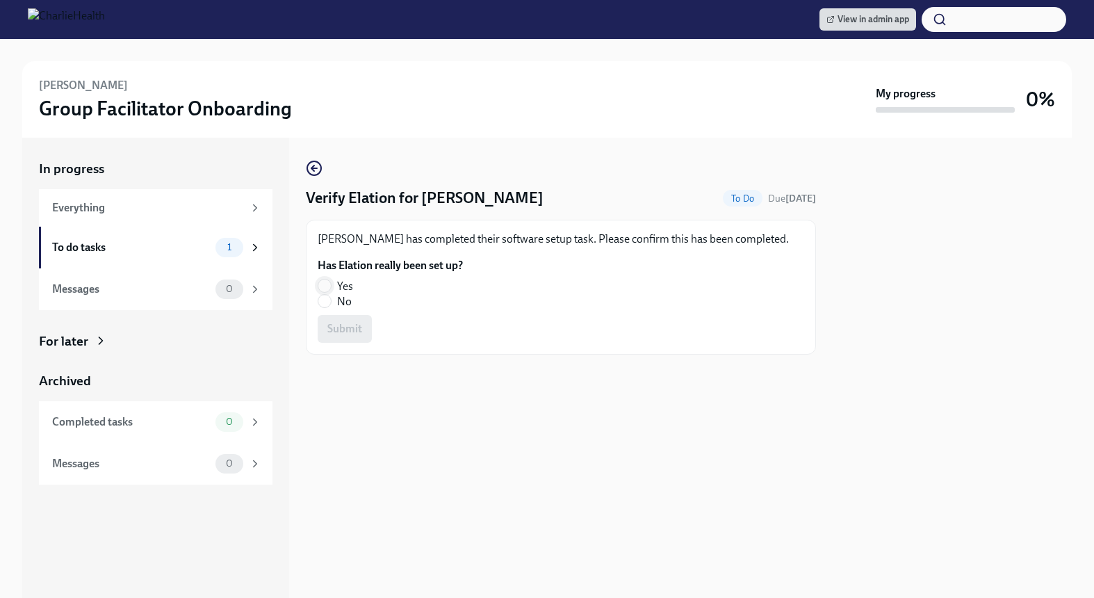
click at [323, 284] on input "Yes" at bounding box center [324, 286] width 13 height 13
radio input "true"
click at [346, 331] on span "Submit" at bounding box center [344, 329] width 35 height 14
click at [337, 298] on span "No" at bounding box center [344, 301] width 15 height 15
click at [331, 298] on input "No" at bounding box center [324, 301] width 13 height 13
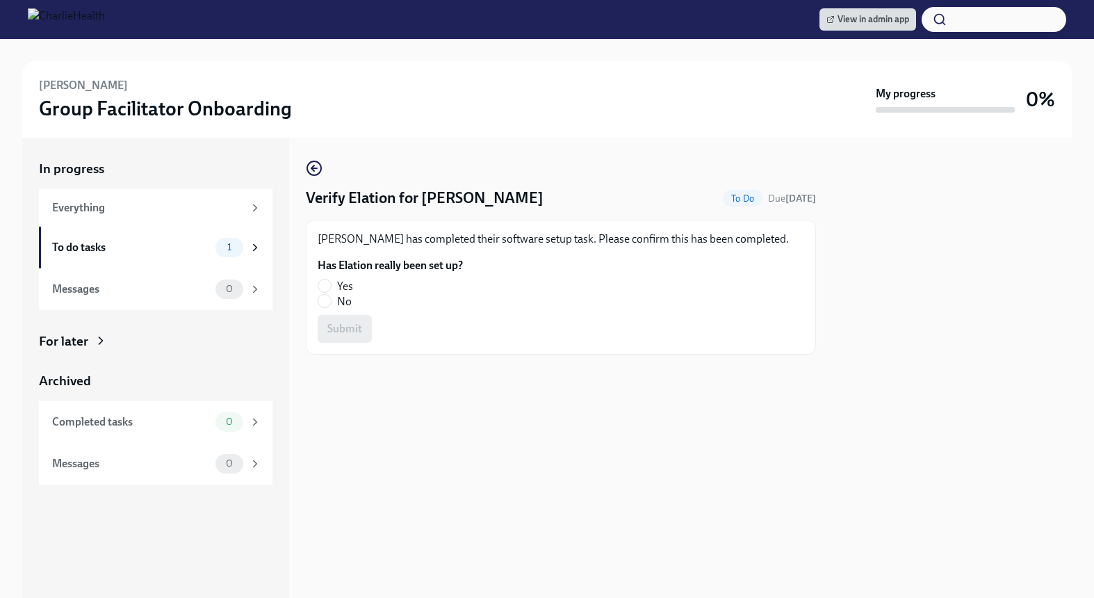
radio input "true"
click at [337, 328] on span "Submit" at bounding box center [344, 329] width 35 height 14
click at [318, 280] on input "Yes" at bounding box center [324, 286] width 13 height 13
radio input "true"
click at [330, 325] on span "Submit" at bounding box center [344, 329] width 35 height 14
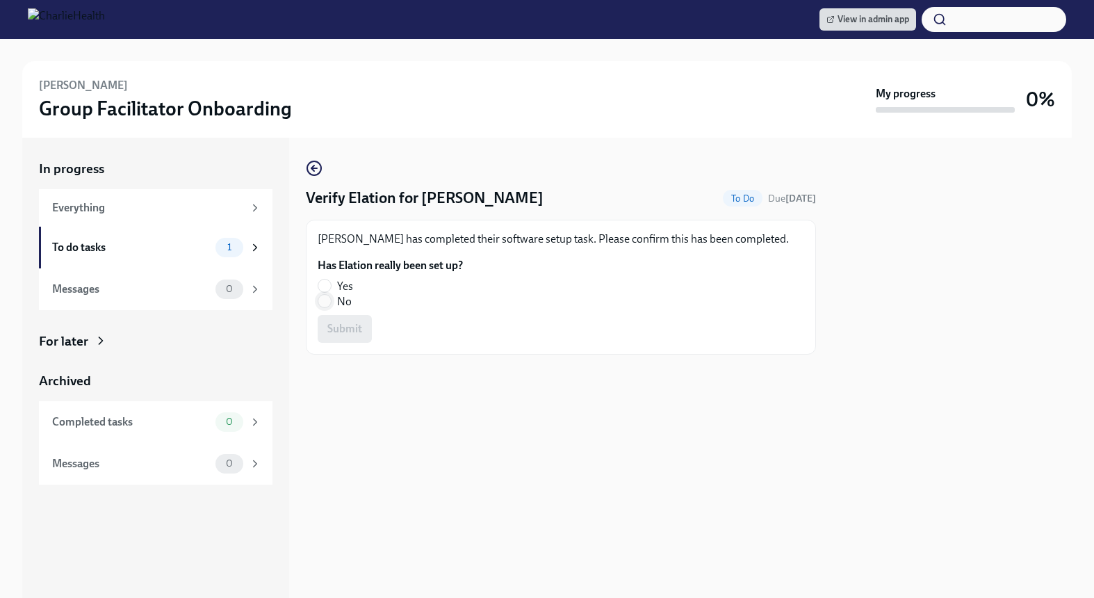
click at [330, 304] on input "No" at bounding box center [324, 301] width 13 height 13
radio input "true"
click at [339, 334] on span "Submit" at bounding box center [344, 329] width 35 height 14
click at [322, 283] on input "Yes" at bounding box center [324, 286] width 13 height 13
radio input "true"
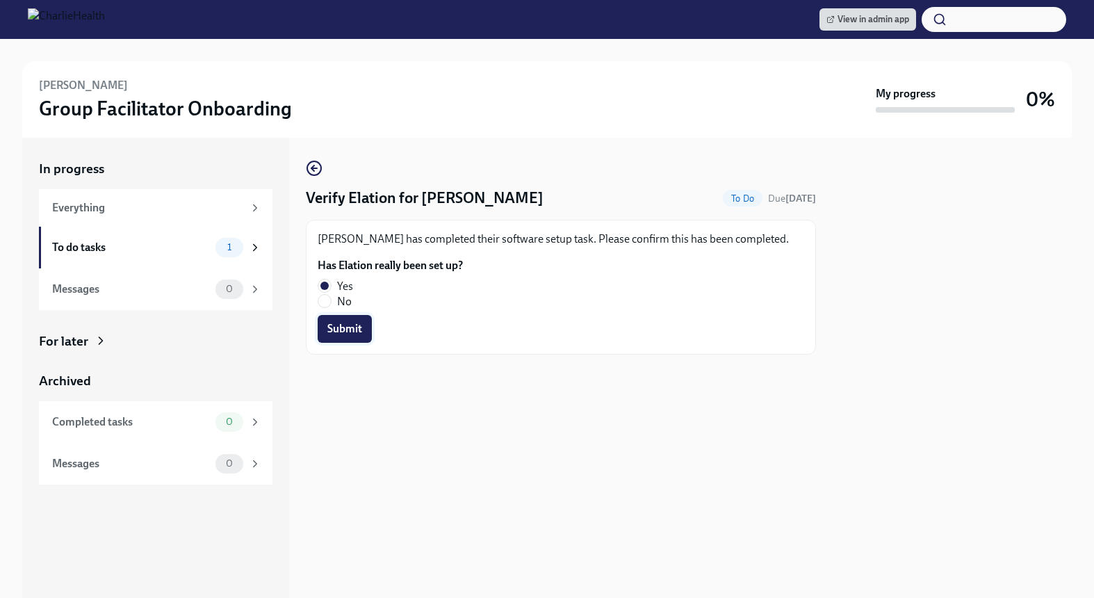
click at [332, 318] on button "Submit" at bounding box center [345, 329] width 54 height 28
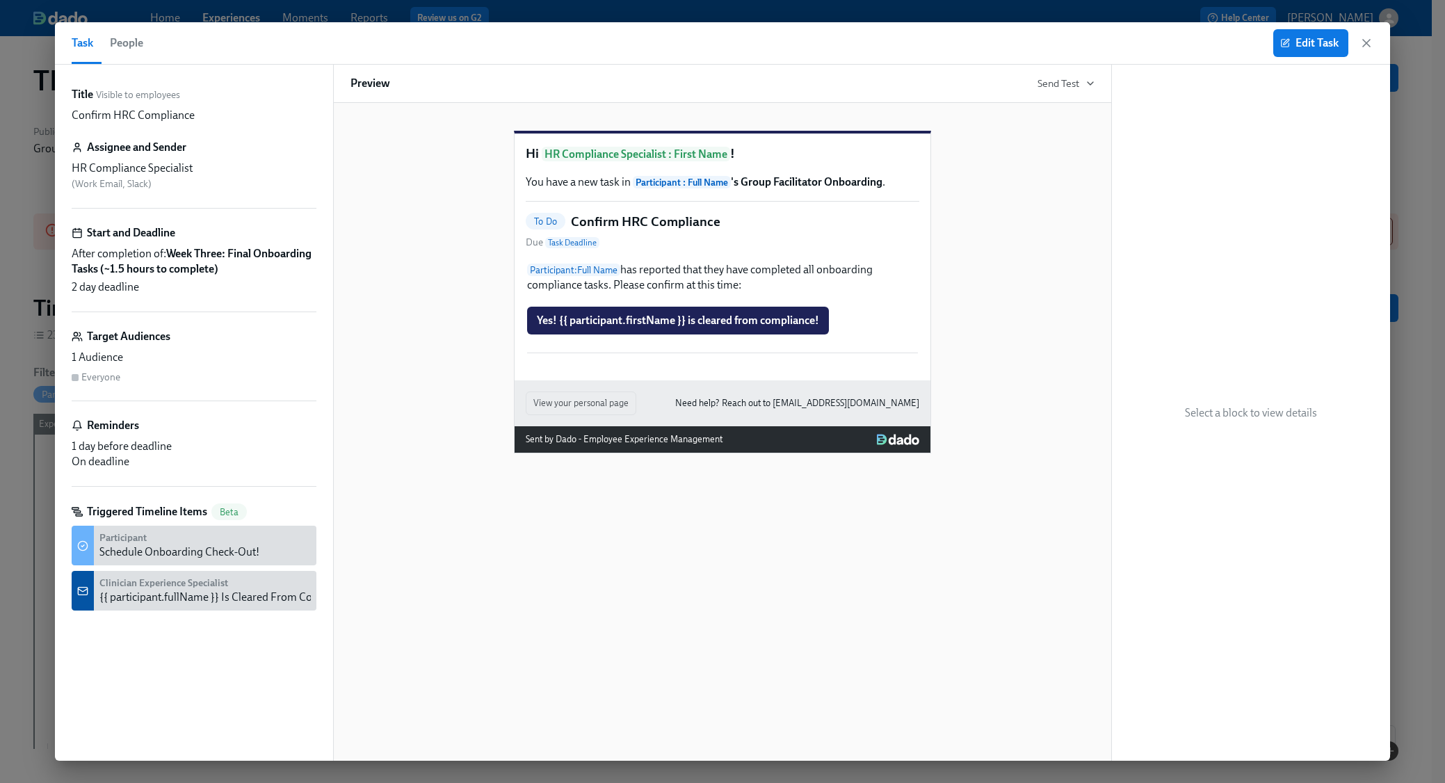
click at [139, 45] on span "People" at bounding box center [126, 42] width 33 height 19
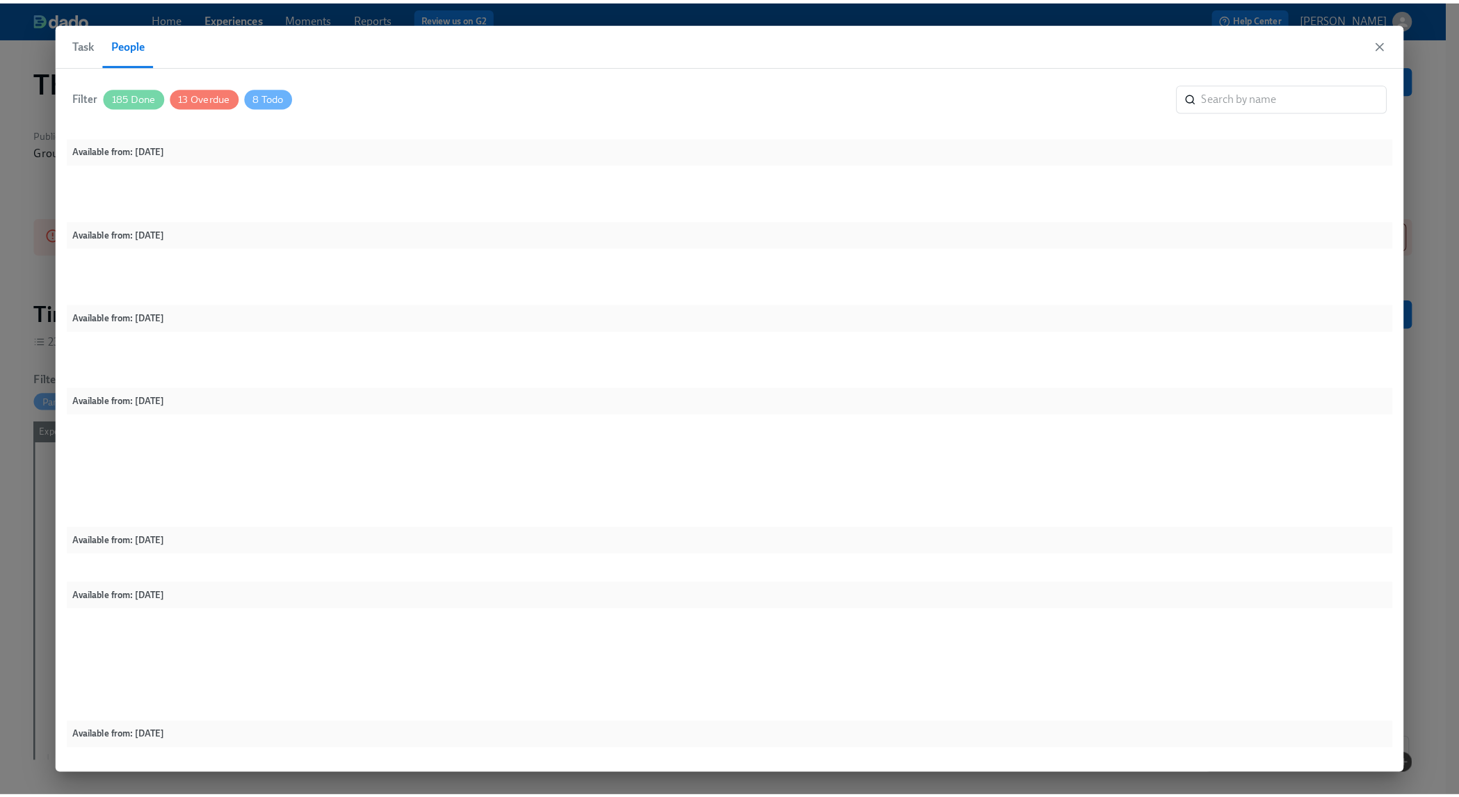
scroll to position [270, 0]
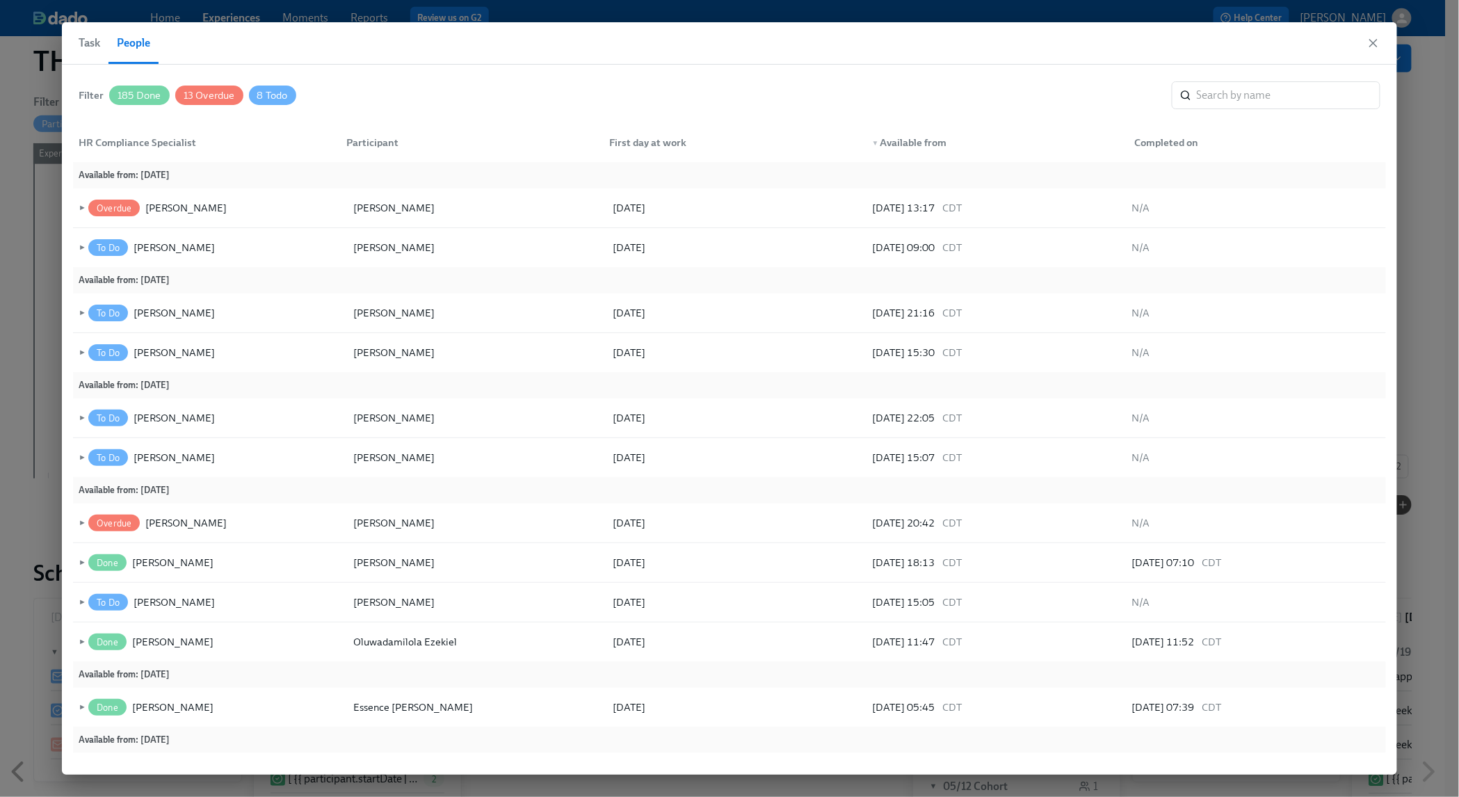
click at [129, 90] on span "185 Done" at bounding box center [139, 95] width 60 height 10
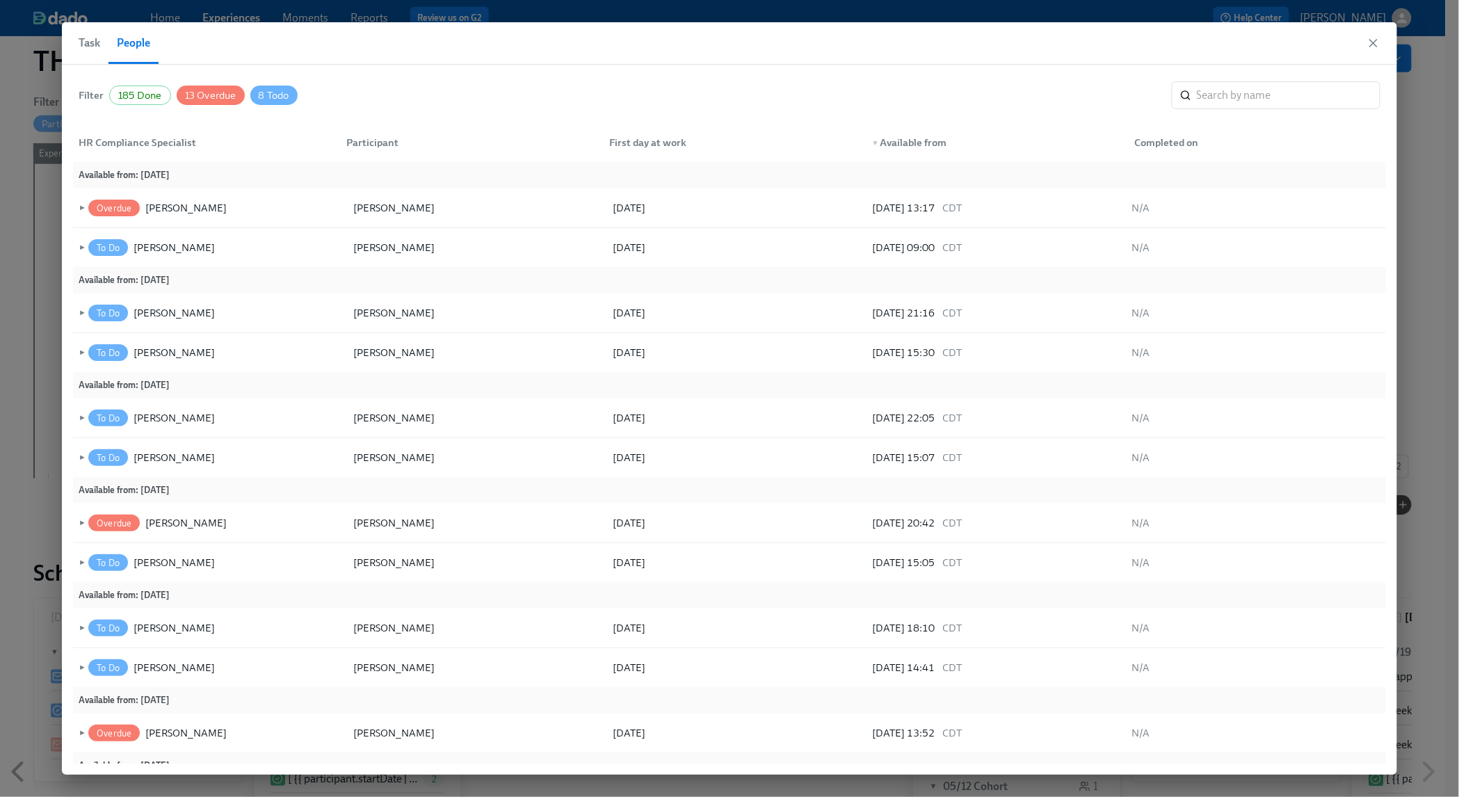
scroll to position [0, 20143]
click at [184, 204] on div "Briana Holloway" at bounding box center [185, 208] width 81 height 17
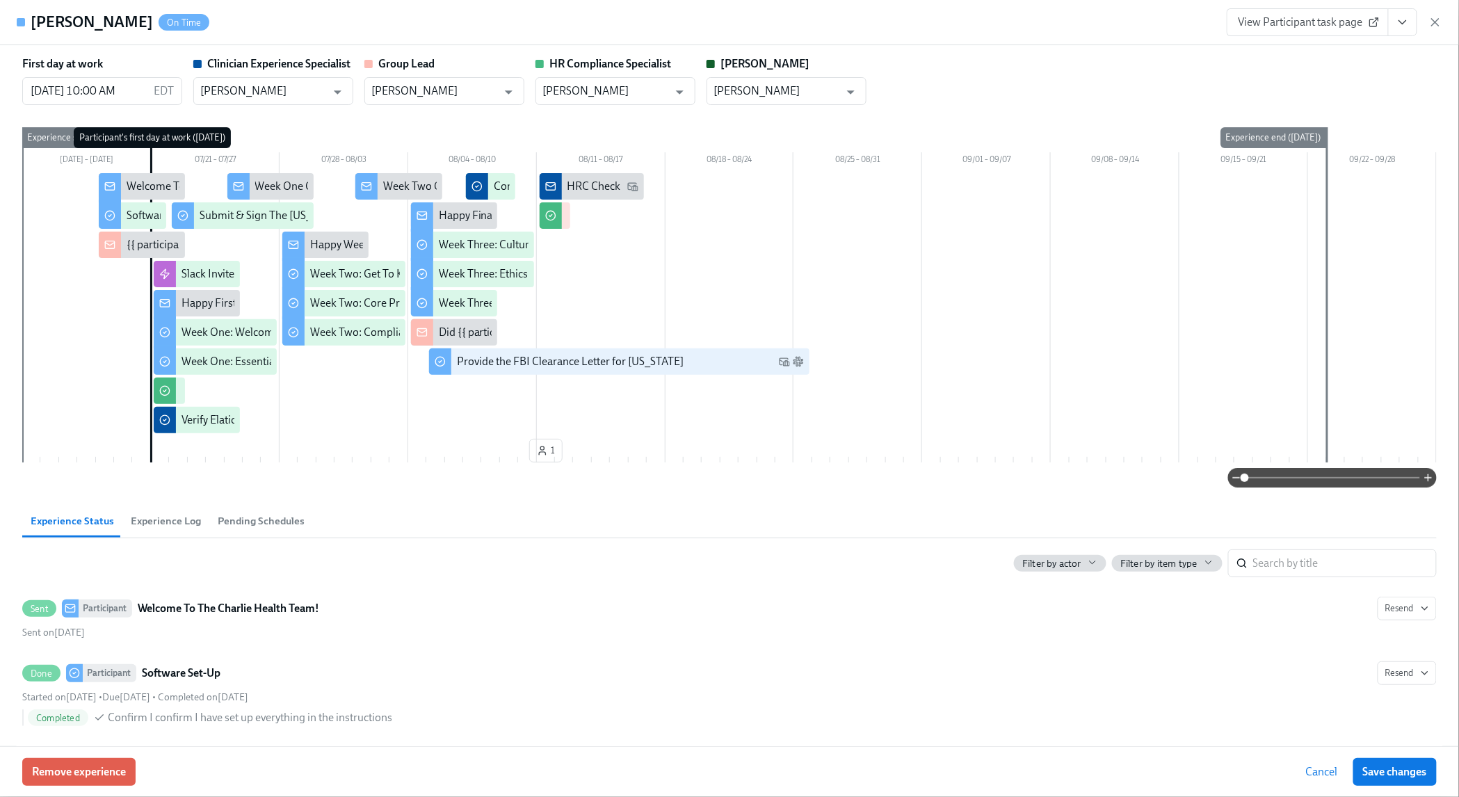
click at [1402, 26] on icon "View task page" at bounding box center [1403, 22] width 14 height 14
click at [1327, 104] on link "View HR Compliance Specialist task page" at bounding box center [1311, 101] width 193 height 15
click at [1435, 22] on icon "button" at bounding box center [1435, 22] width 7 height 7
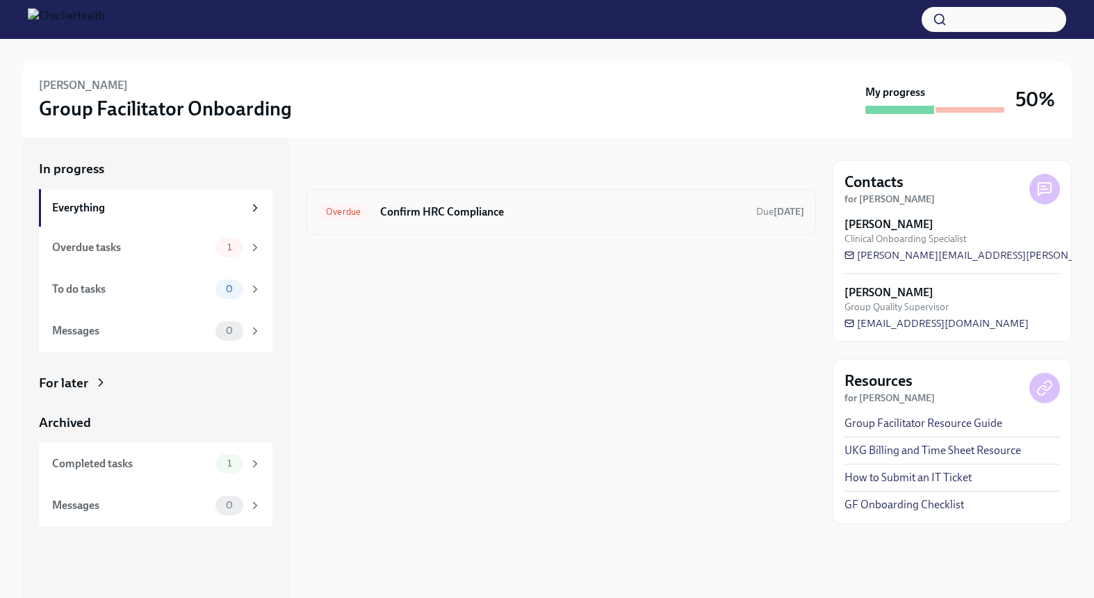
click at [428, 213] on h6 "Confirm HRC Compliance" at bounding box center [562, 211] width 365 height 15
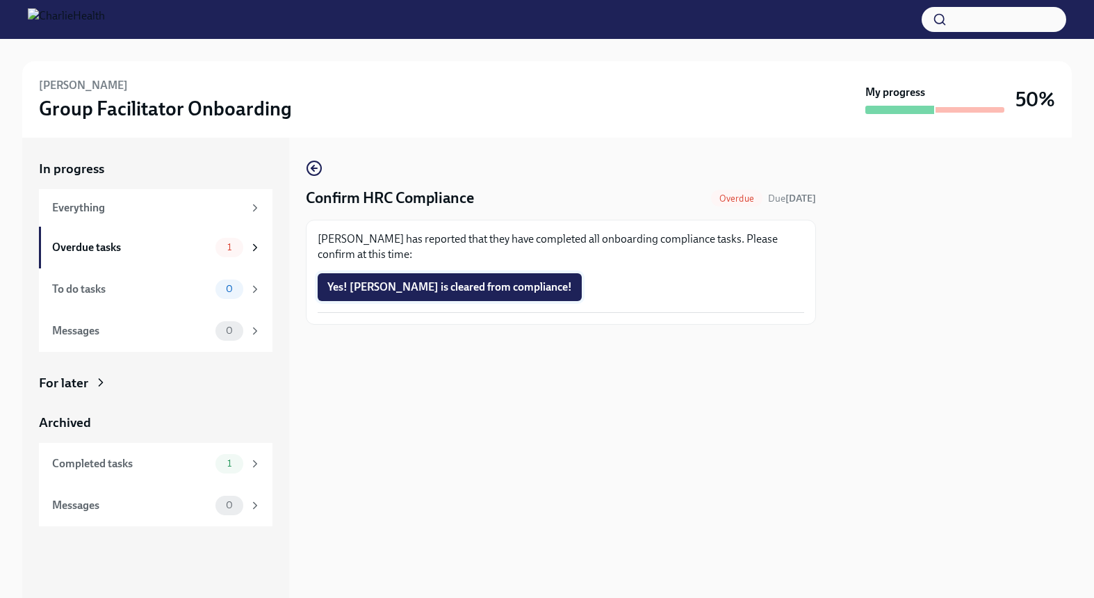
click at [423, 279] on button "Yes! [PERSON_NAME] is cleared from compliance!" at bounding box center [450, 287] width 264 height 28
